Goal: Complete application form: Complete application form

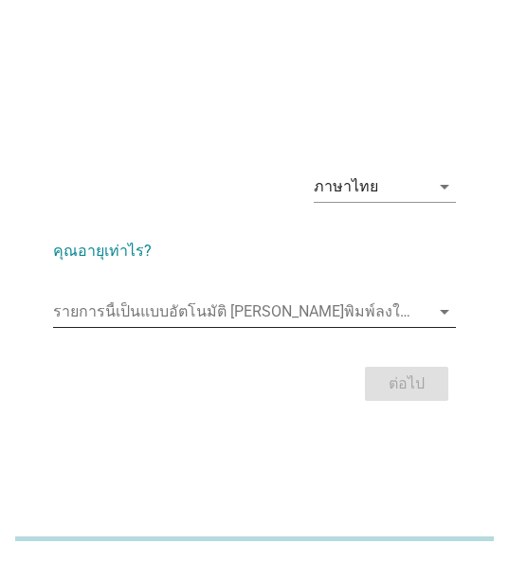
click at [112, 320] on input "รายการนี้เป็นแบบอัตโนมัติ คุณสามารถพิมพ์ลงในรายการนี้" at bounding box center [241, 312] width 376 height 30
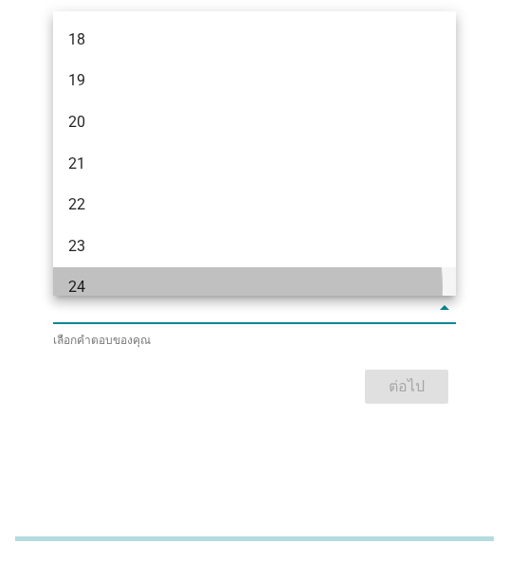
click at [78, 283] on div "24" at bounding box center [238, 287] width 341 height 23
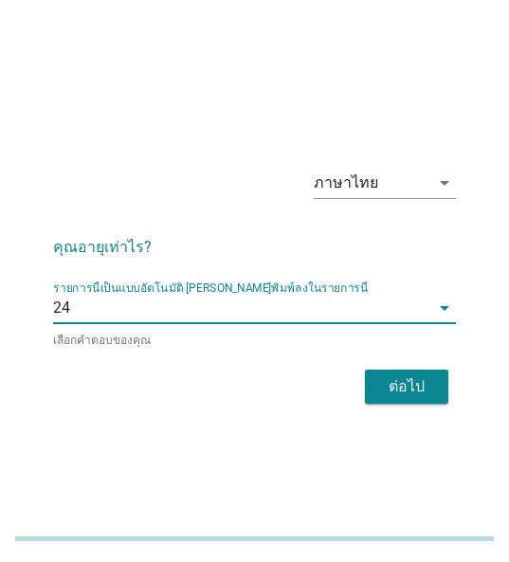
click at [373, 382] on button "ต่อไป" at bounding box center [406, 387] width 83 height 34
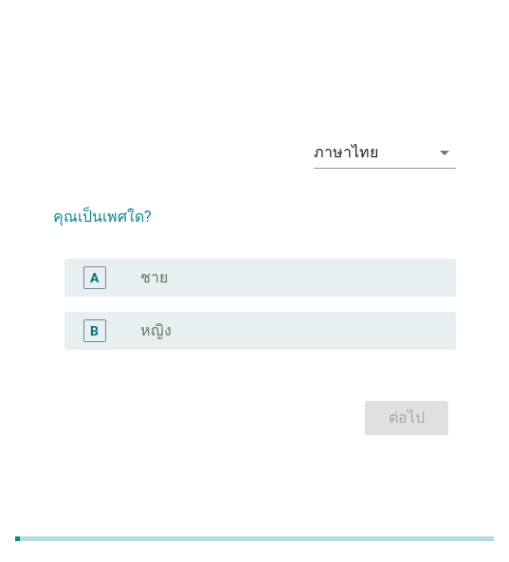
click at [193, 314] on div "B radio_button_unchecked หญิง" at bounding box center [260, 331] width 392 height 38
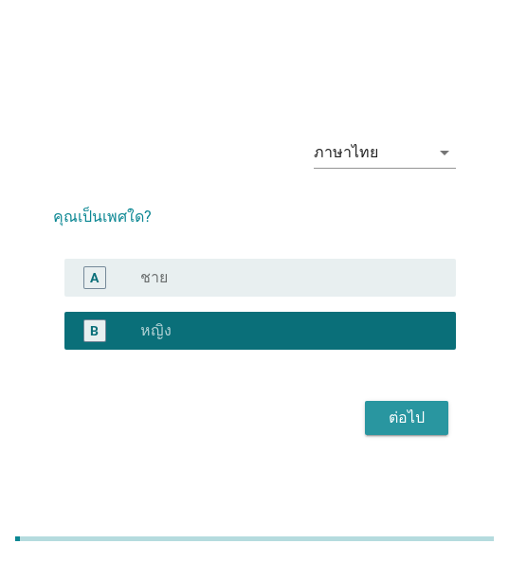
drag, startPoint x: 393, startPoint y: 403, endPoint x: 517, endPoint y: 426, distance: 125.3
click at [404, 407] on button "ต่อไป" at bounding box center [406, 418] width 83 height 34
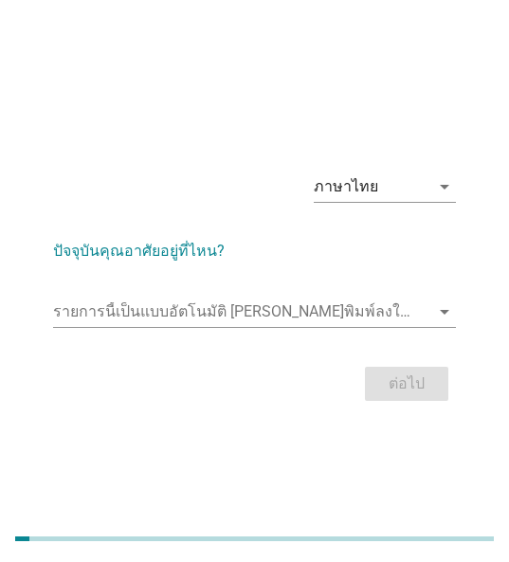
click at [74, 451] on div "ภาษาไทย arrow_drop_down ปัจจุบันคุณอาศัยอยู่ที่ไหน? รายการนี้เป็นแบบอัตโนมัติ […" at bounding box center [254, 281] width 509 height 562
click at [117, 319] on input "รายการนี้เป็นแบบอัตโนมัติ คุณสามารถพิมพ์ลงในรายการนี้" at bounding box center [241, 312] width 376 height 30
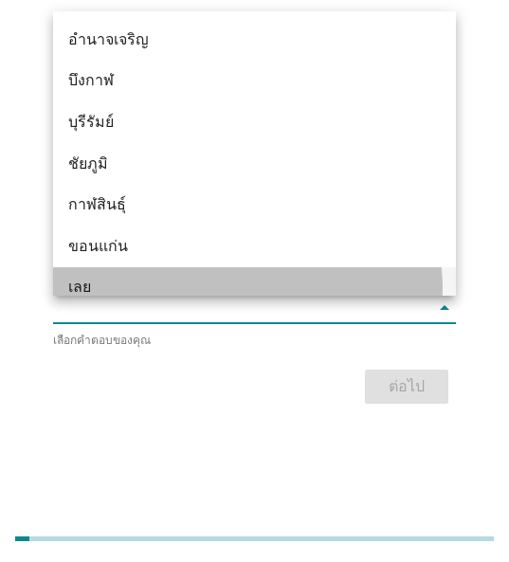
click at [96, 293] on div "เลย" at bounding box center [238, 287] width 341 height 23
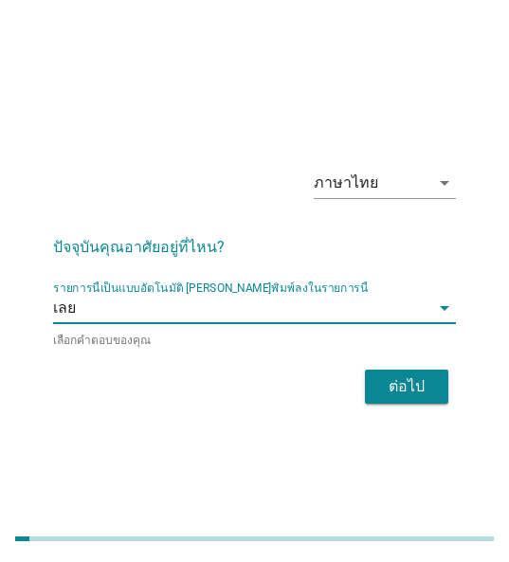
click at [456, 393] on div "ภาษาไทย arrow_drop_down ปัจจุบันคุณอาศัยอยู่ที่ไหน? รายการนี้เป็นแบบอัตโนมัติ […" at bounding box center [254, 280] width 433 height 287
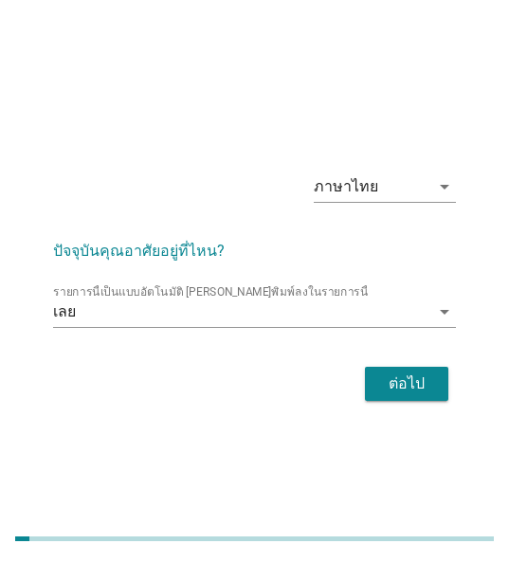
click at [61, 449] on div "ภาษาไทย arrow_drop_down ปัจจุบันคุณอาศัยอยู่ที่ไหน? รายการนี้เป็นแบบอัตโนมัติ […" at bounding box center [254, 281] width 509 height 562
click at [365, 383] on button "ต่อไป" at bounding box center [406, 384] width 83 height 34
